Goal: Task Accomplishment & Management: Manage account settings

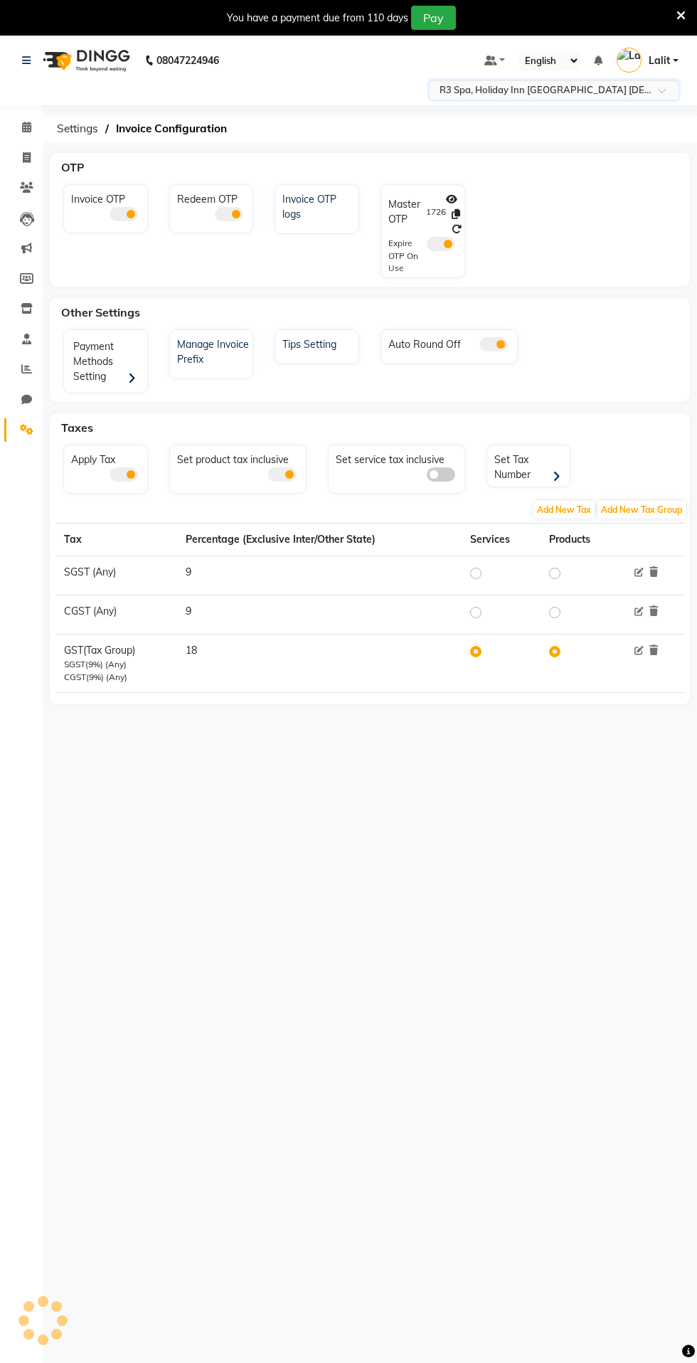
click at [548, 313] on div "Other Settings" at bounding box center [377, 312] width 645 height 28
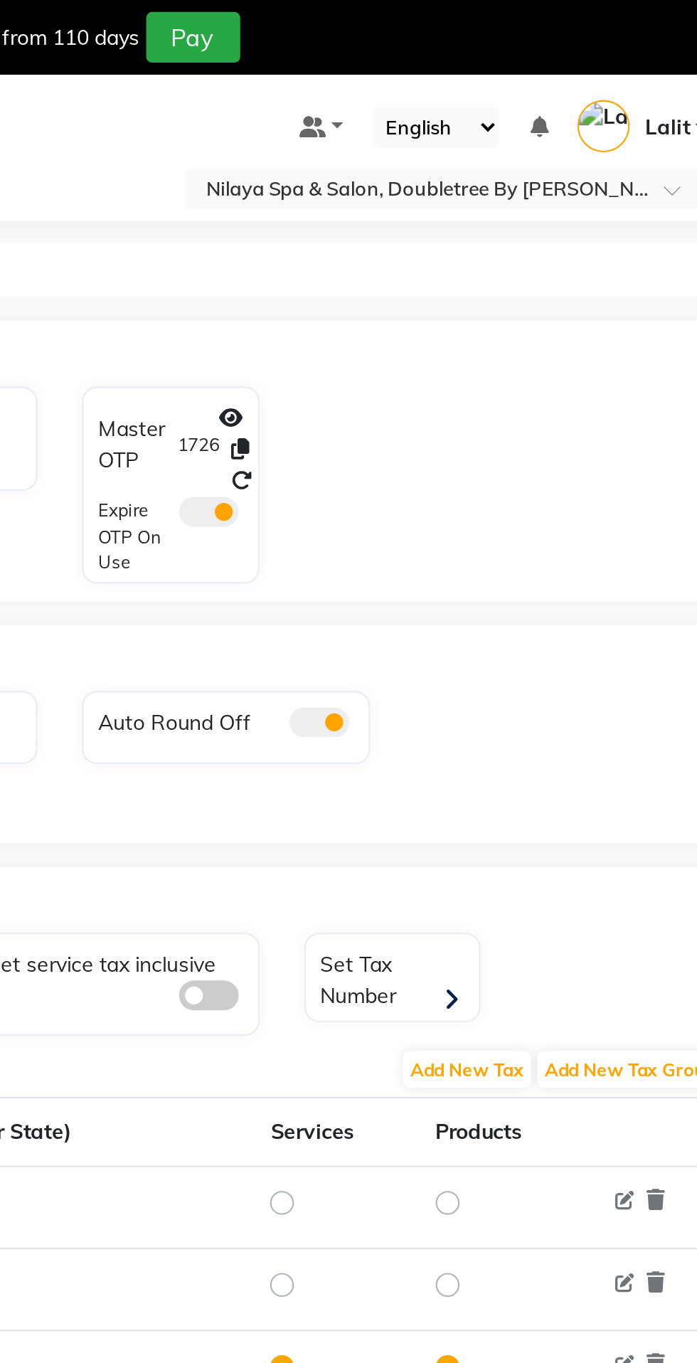
click at [551, 112] on div "08047224946 Select Location × Nilaya Spa & Salon, Doubletree By Hilton_agra Def…" at bounding box center [348, 716] width 697 height 1363
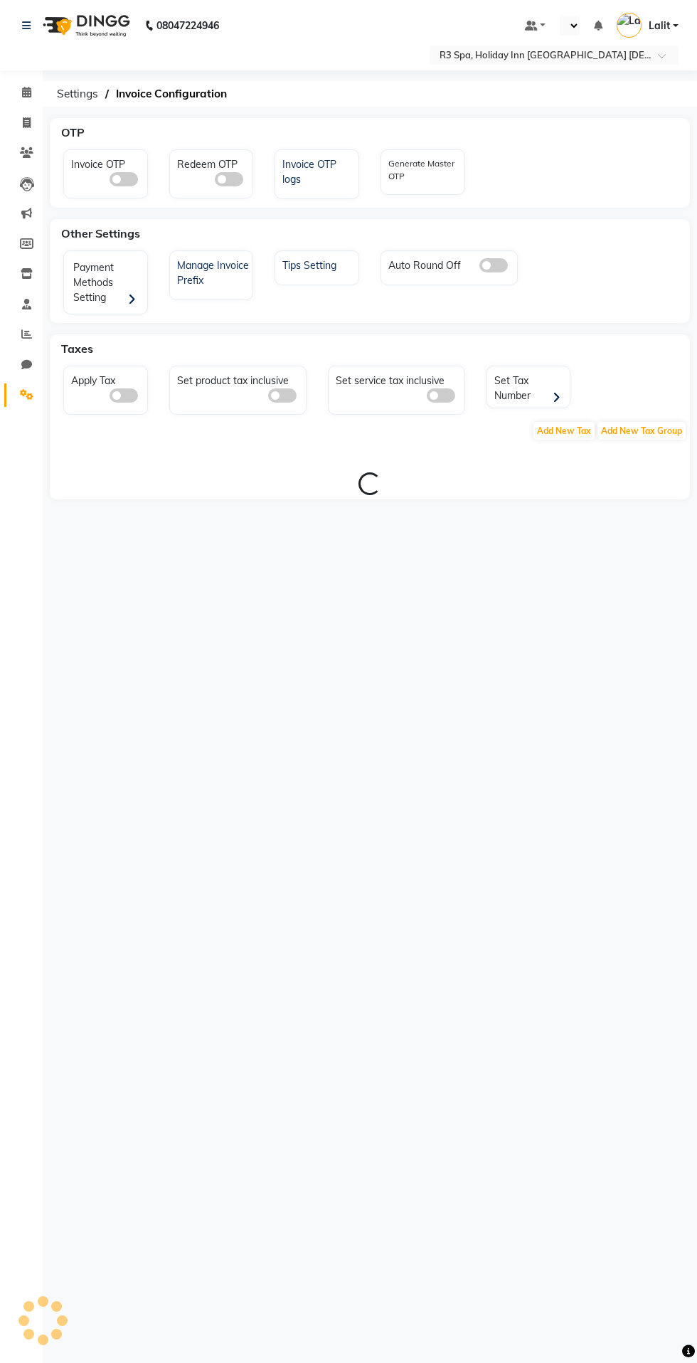
select select "en"
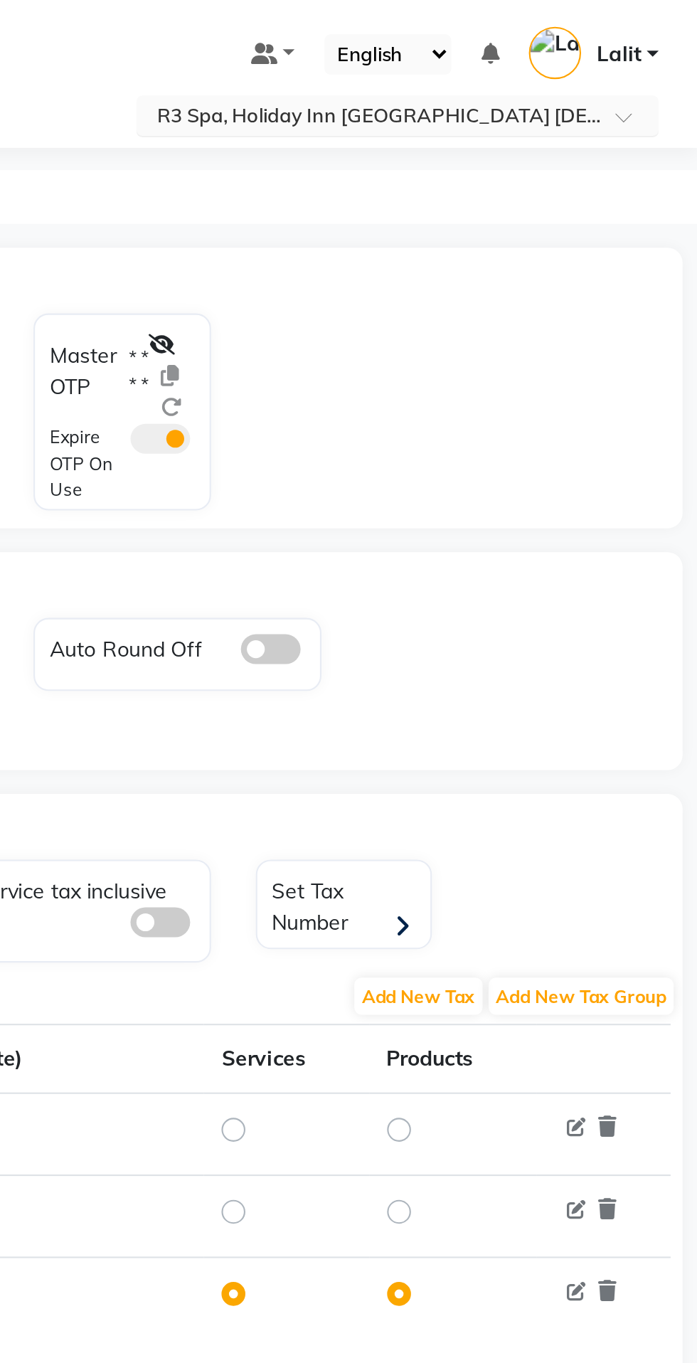
click at [659, 54] on span at bounding box center [667, 60] width 18 height 14
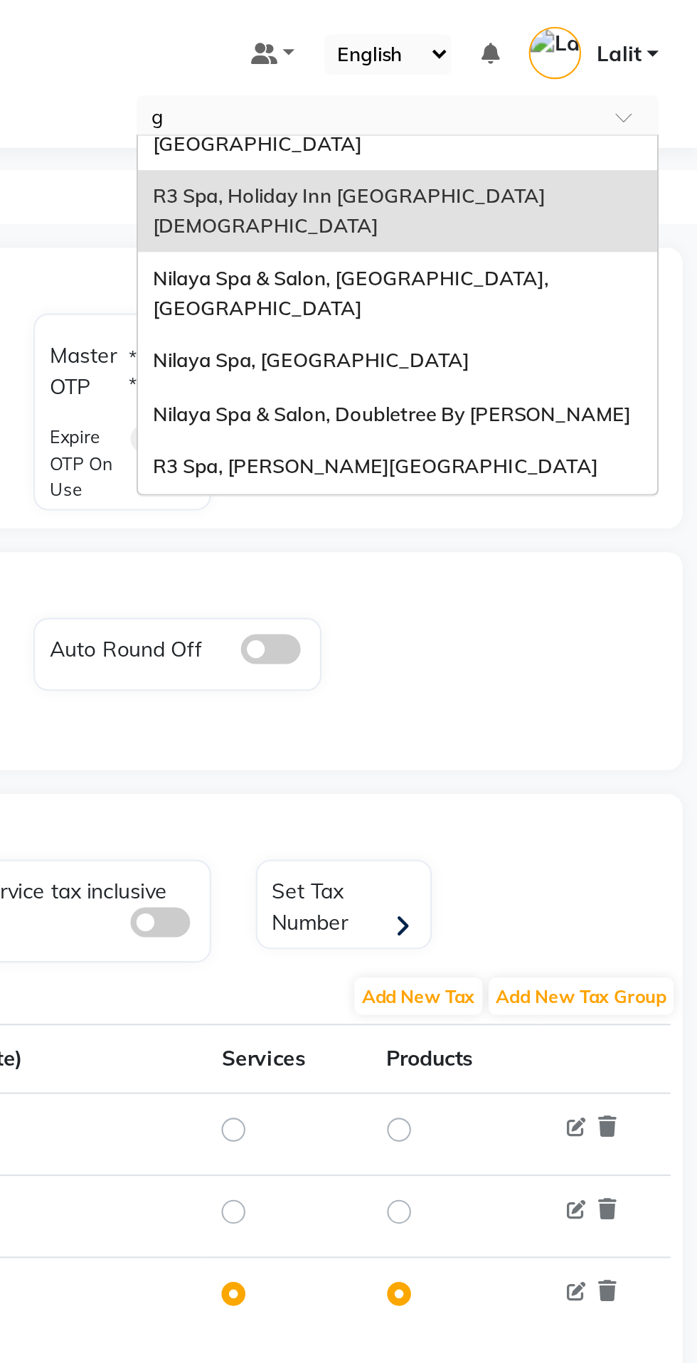
scroll to position [20, 0]
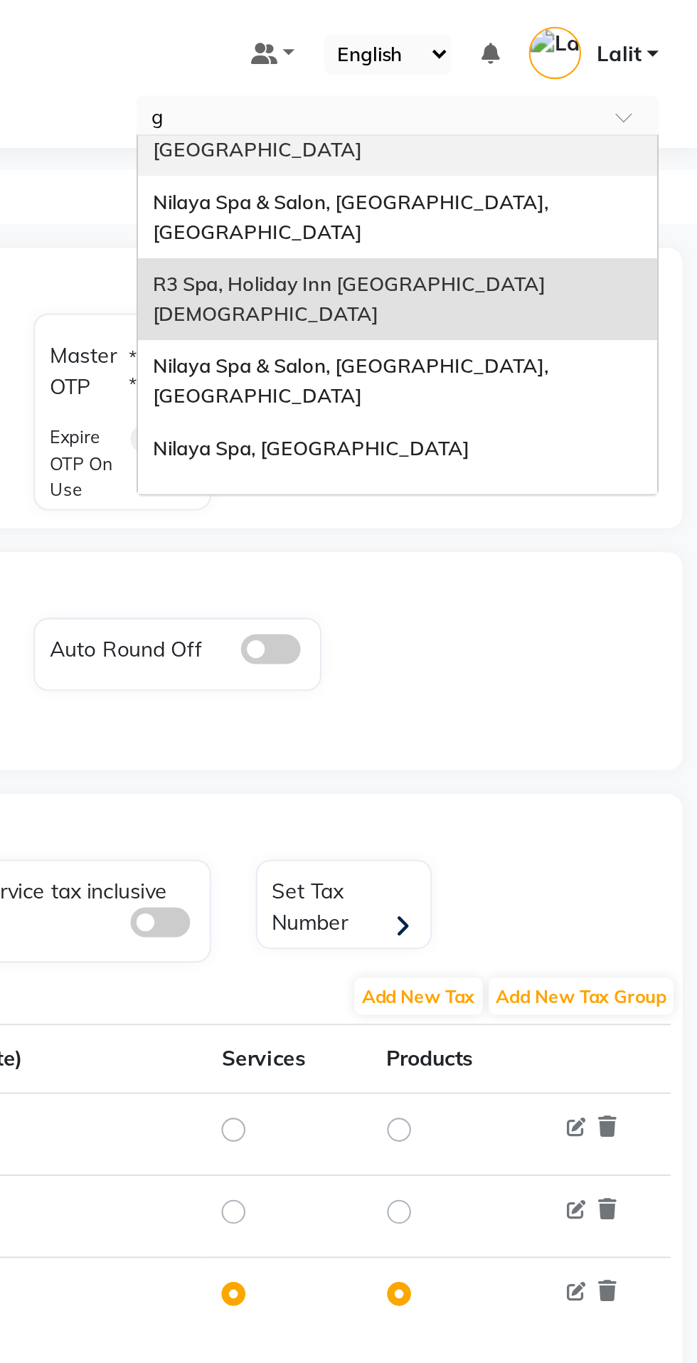
type input "go"
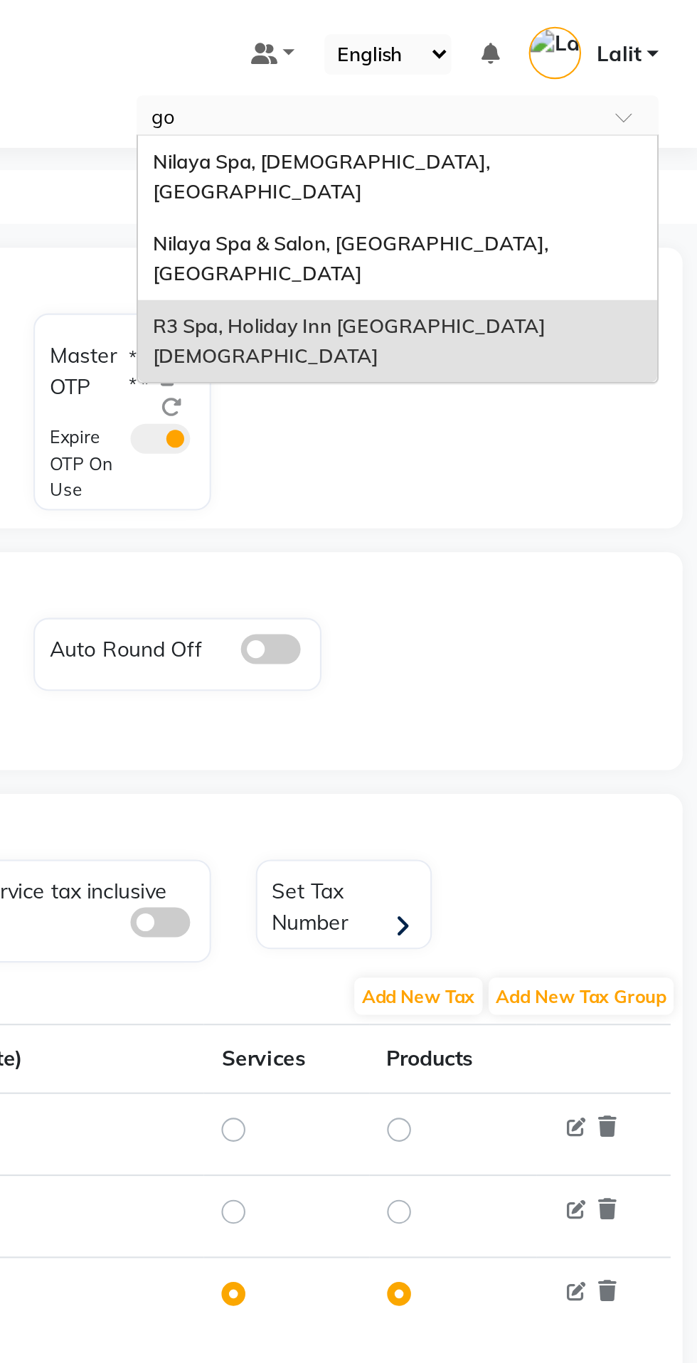
scroll to position [0, 0]
click at [638, 110] on div "Nilaya Spa & Salon, Radisson Blu Hotel, Gorakhpur" at bounding box center [554, 123] width 248 height 39
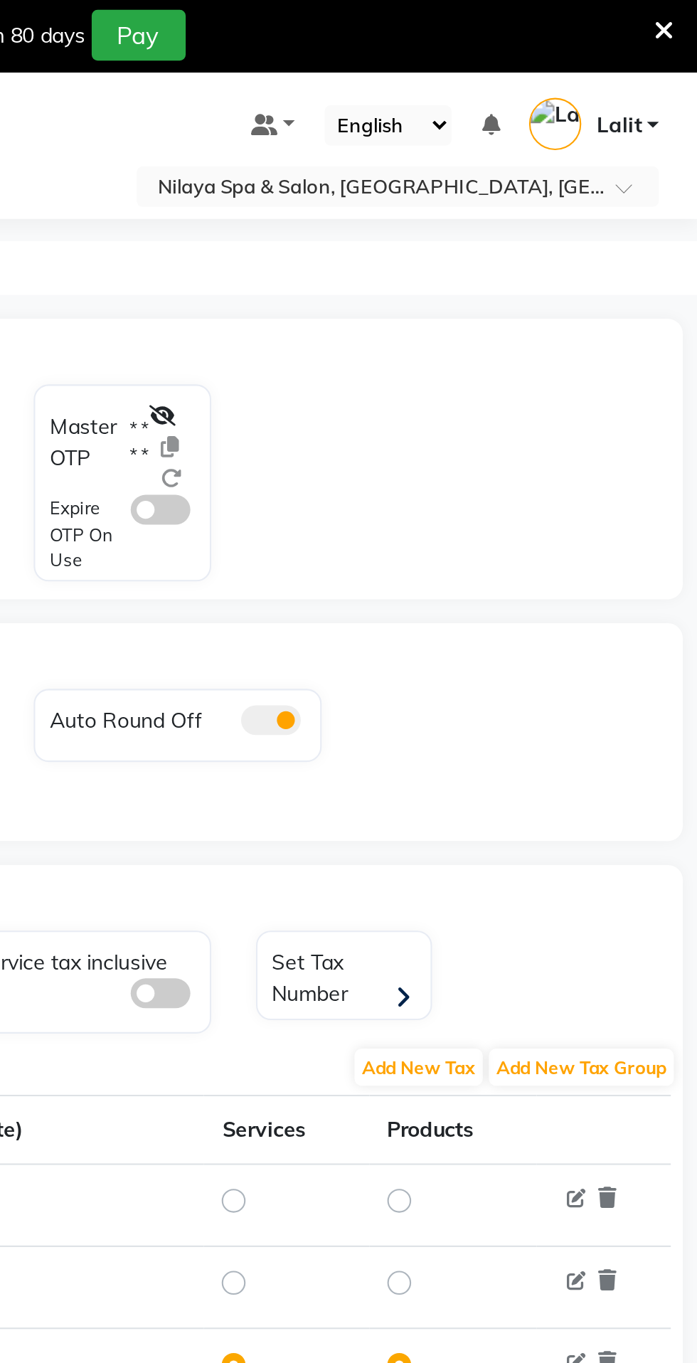
click at [444, 248] on span at bounding box center [441, 244] width 28 height 14
click at [427, 246] on input "checkbox" at bounding box center [427, 246] width 0 height 0
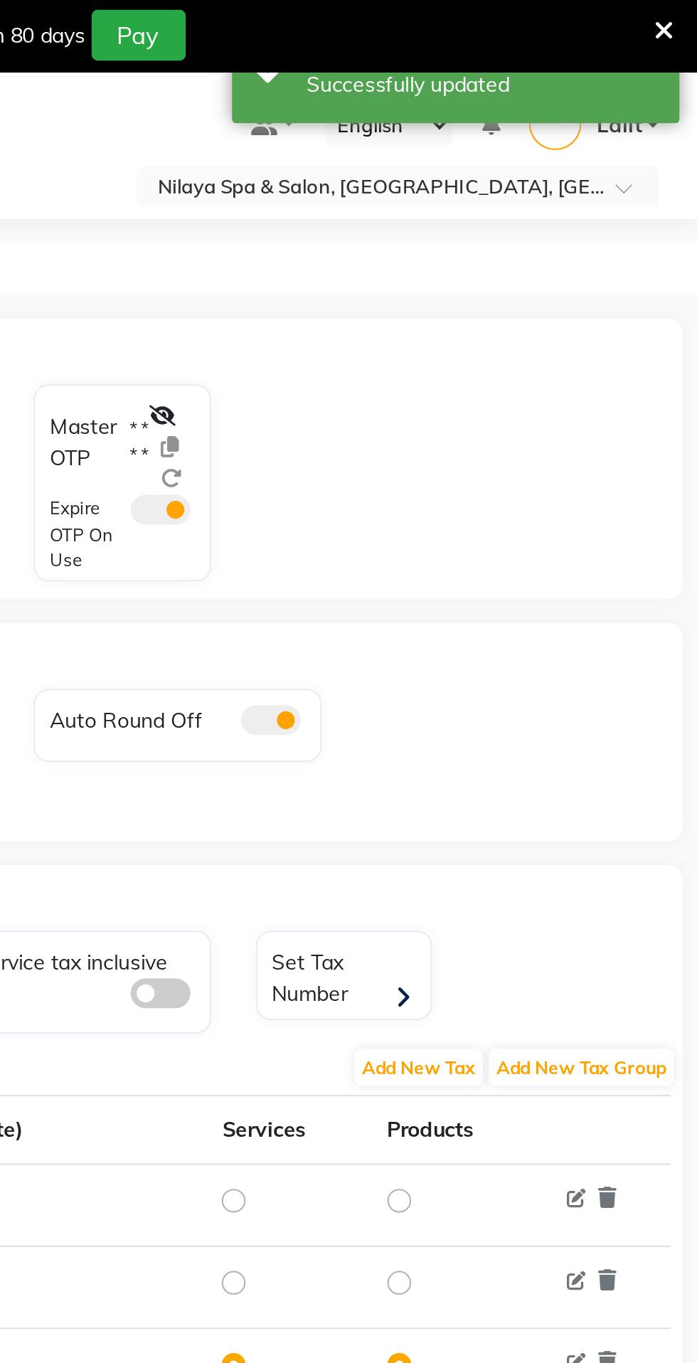
click at [429, 242] on span at bounding box center [441, 244] width 28 height 14
click at [427, 246] on input "checkbox" at bounding box center [427, 246] width 0 height 0
click at [434, 243] on span at bounding box center [441, 244] width 28 height 14
click at [427, 246] on input "checkbox" at bounding box center [427, 246] width 0 height 0
click at [434, 221] on label "* * * *" at bounding box center [430, 212] width 9 height 26
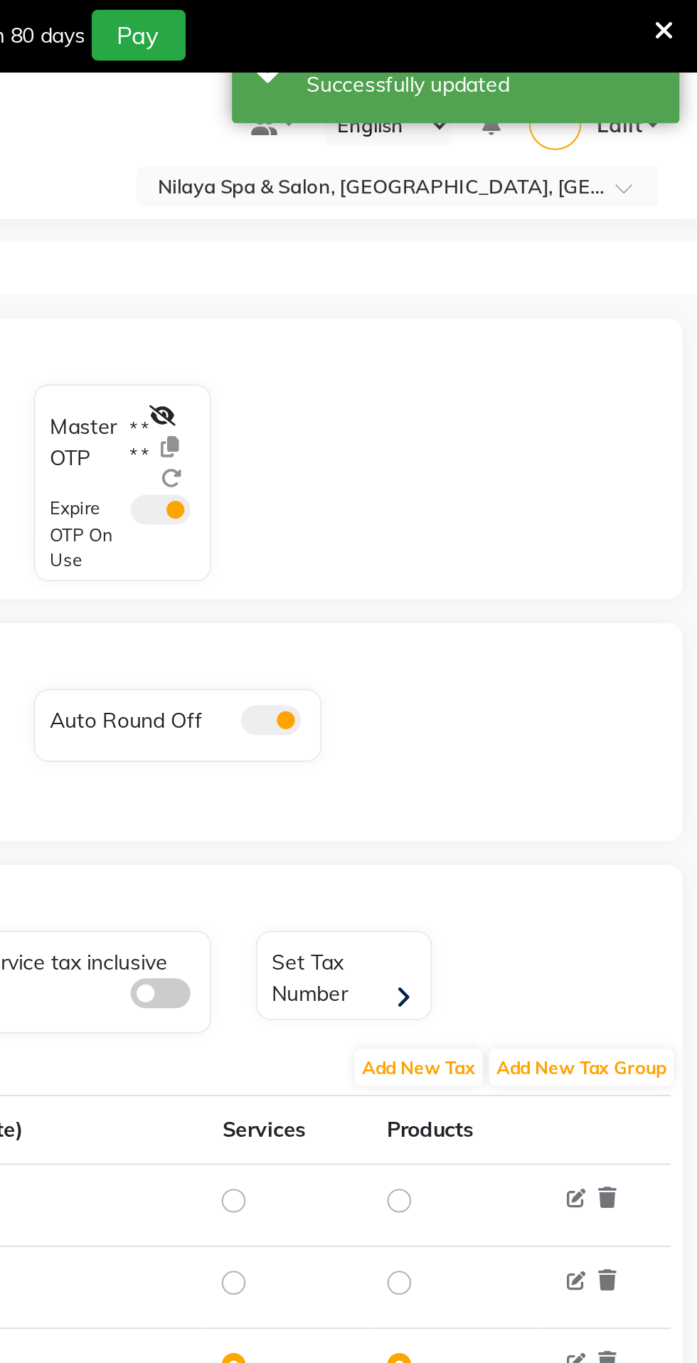
click at [433, 221] on label "* * * *" at bounding box center [430, 212] width 9 height 26
click at [455, 226] on div at bounding box center [447, 214] width 25 height 45
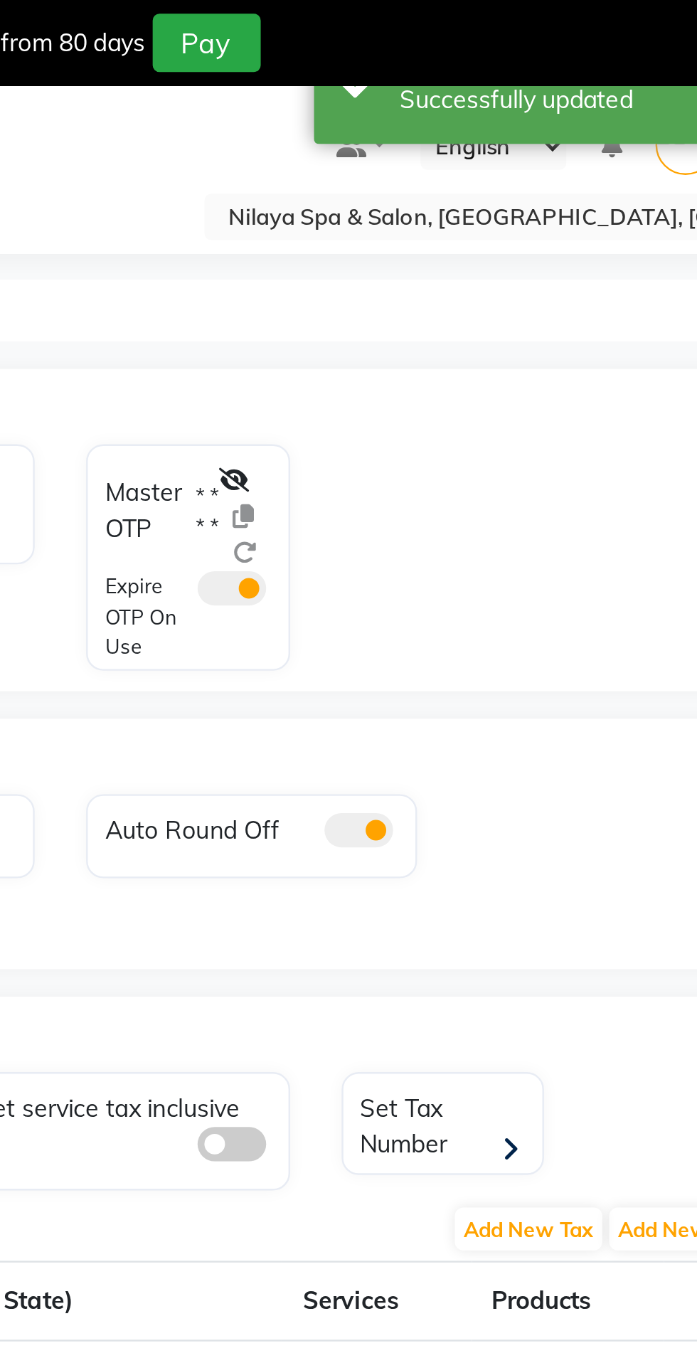
click at [433, 205] on label "* * * *" at bounding box center [430, 212] width 9 height 26
click at [440, 201] on icon at bounding box center [441, 199] width 13 height 10
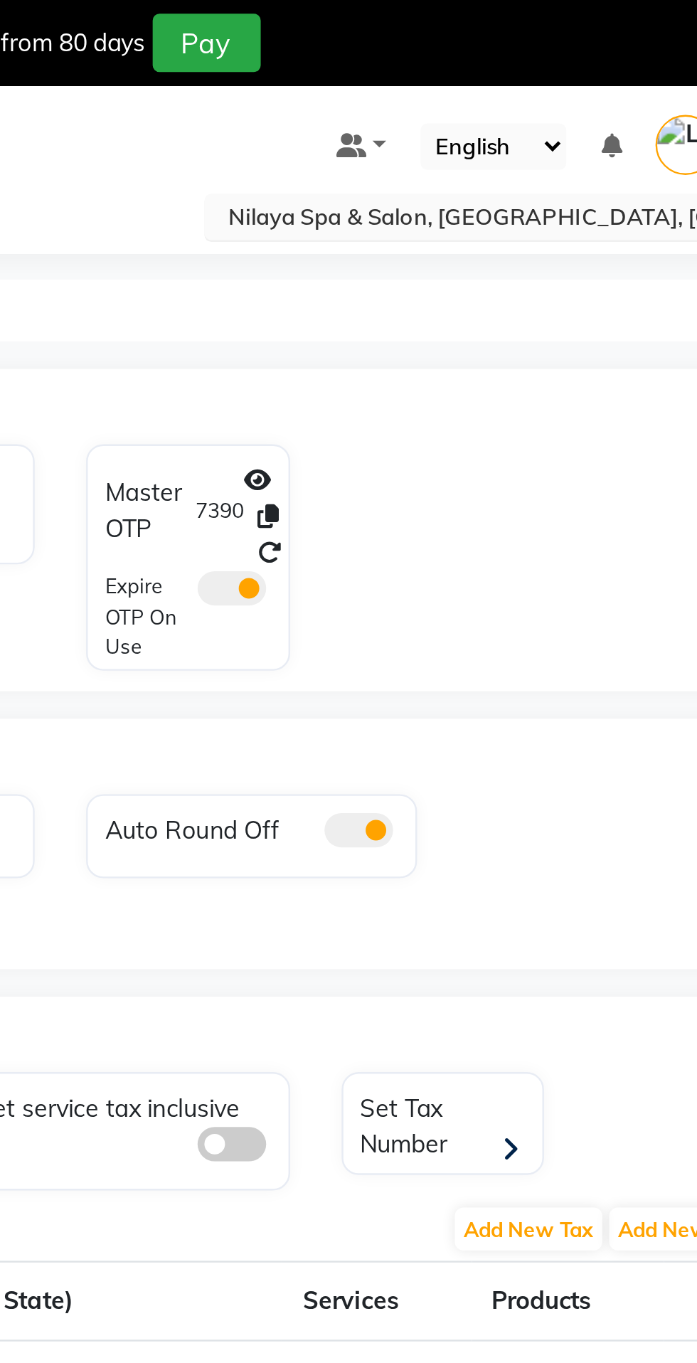
click at [605, 99] on ng-select "Select Location × Nilaya Spa & Salon, Radisson Blu Hotel, Gorakhpur" at bounding box center [554, 89] width 249 height 19
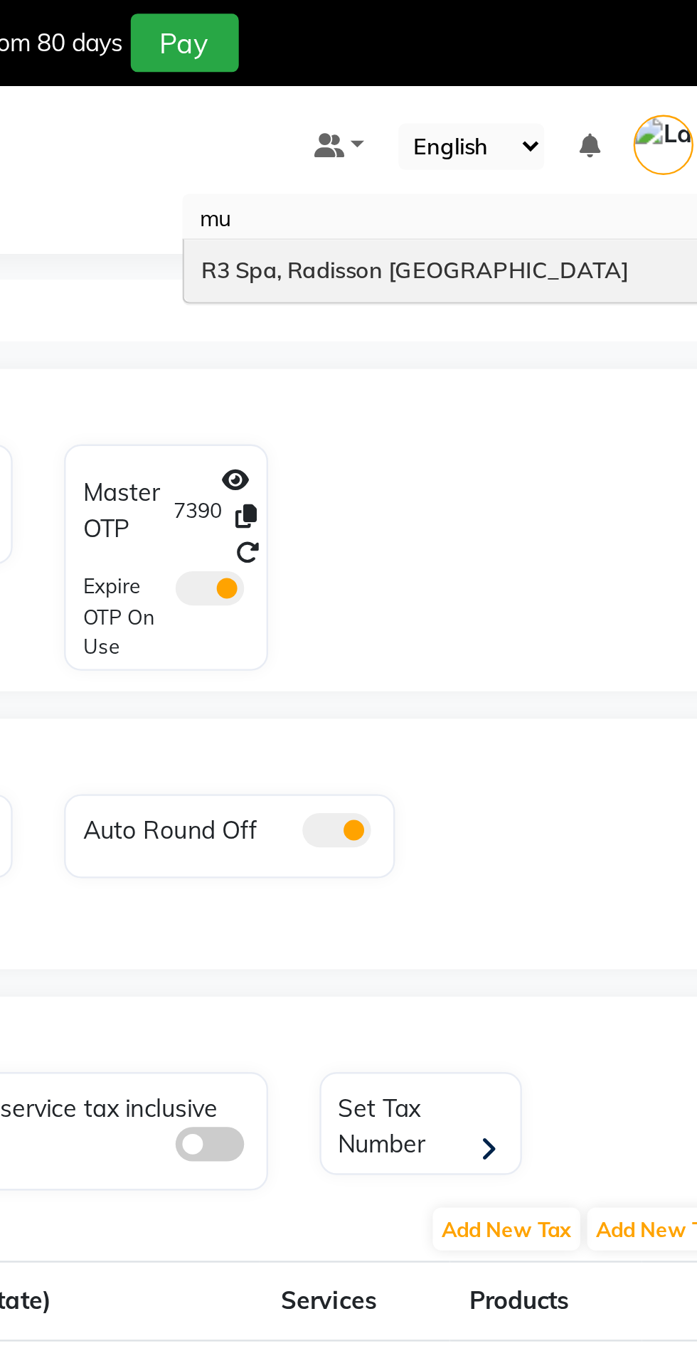
type input "mum"
click at [547, 114] on span "R3 Spa, Radisson Mumbai" at bounding box center [526, 111] width 177 height 11
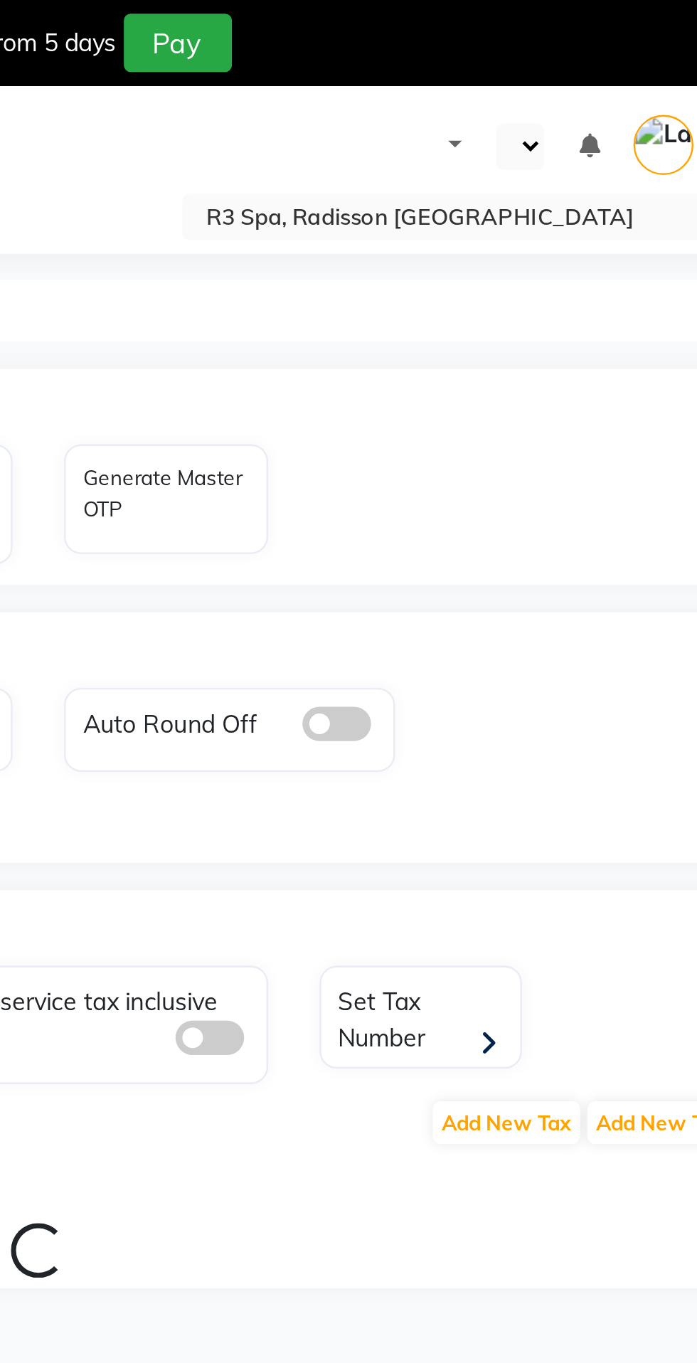
select select "en"
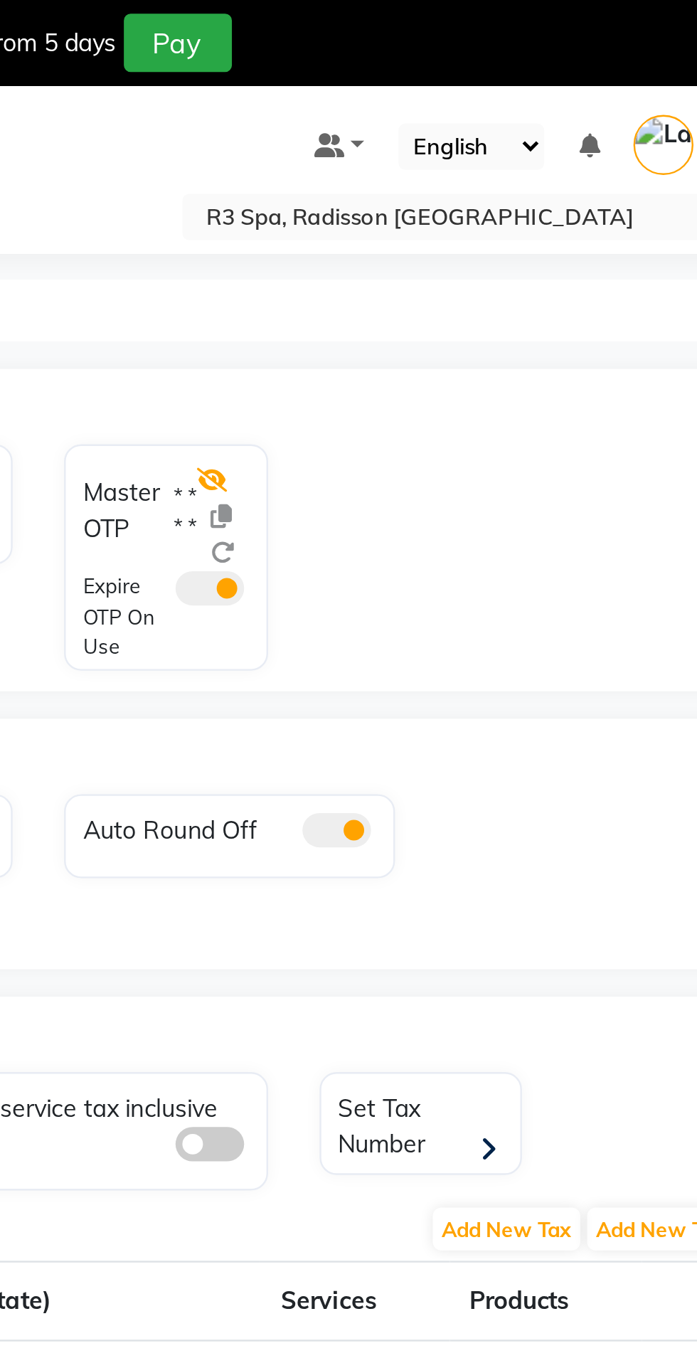
click at [439, 203] on icon at bounding box center [441, 199] width 13 height 10
